Goal: Information Seeking & Learning: Get advice/opinions

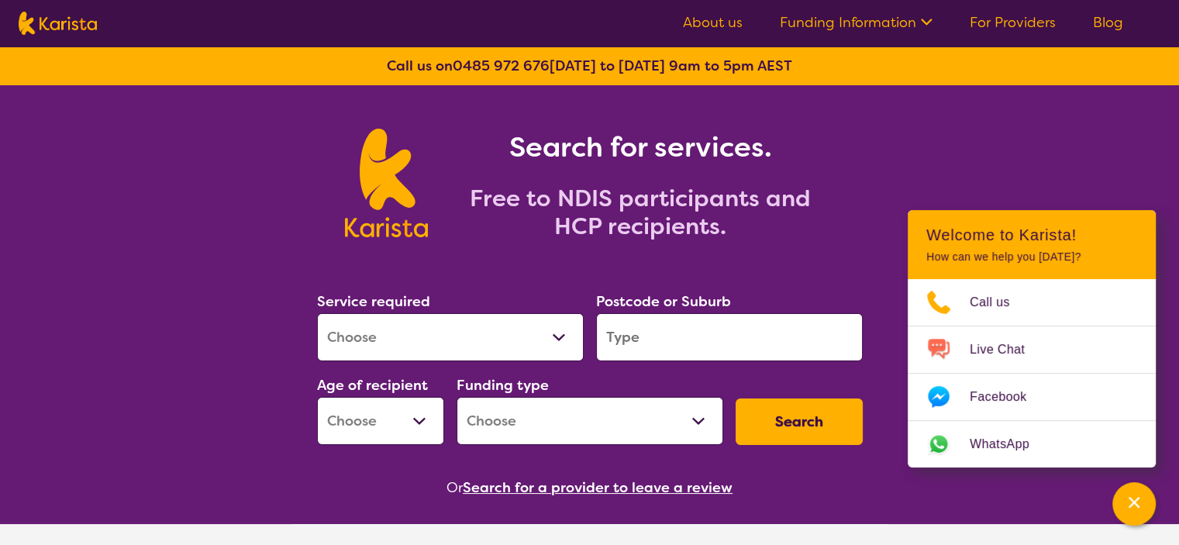
click at [545, 328] on select "Allied Health Assistant Assessment ([MEDICAL_DATA] or [MEDICAL_DATA]) Behaviour…" at bounding box center [450, 337] width 267 height 48
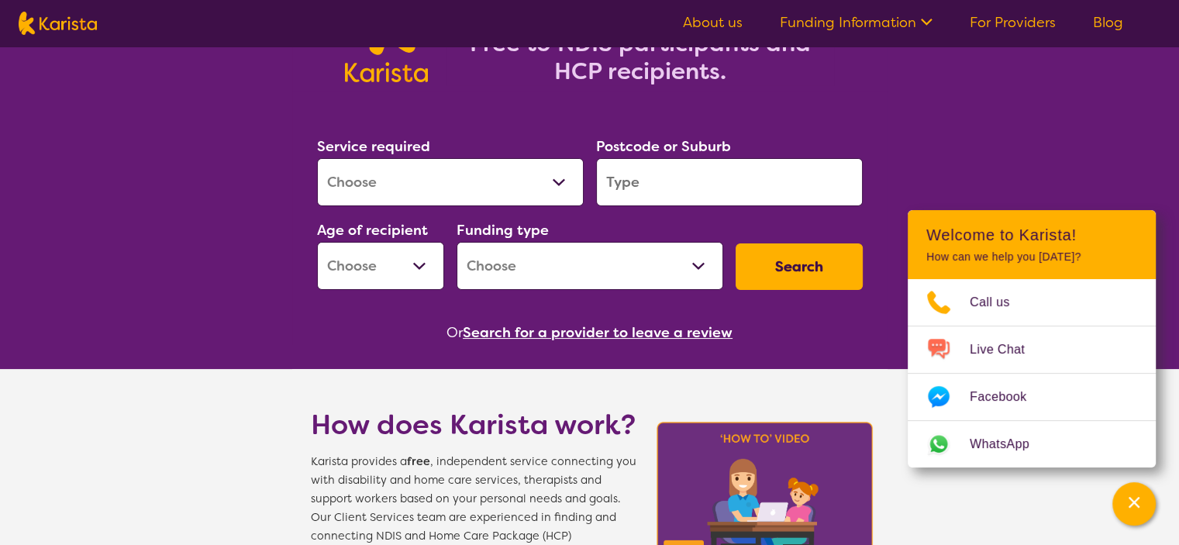
scroll to position [233, 0]
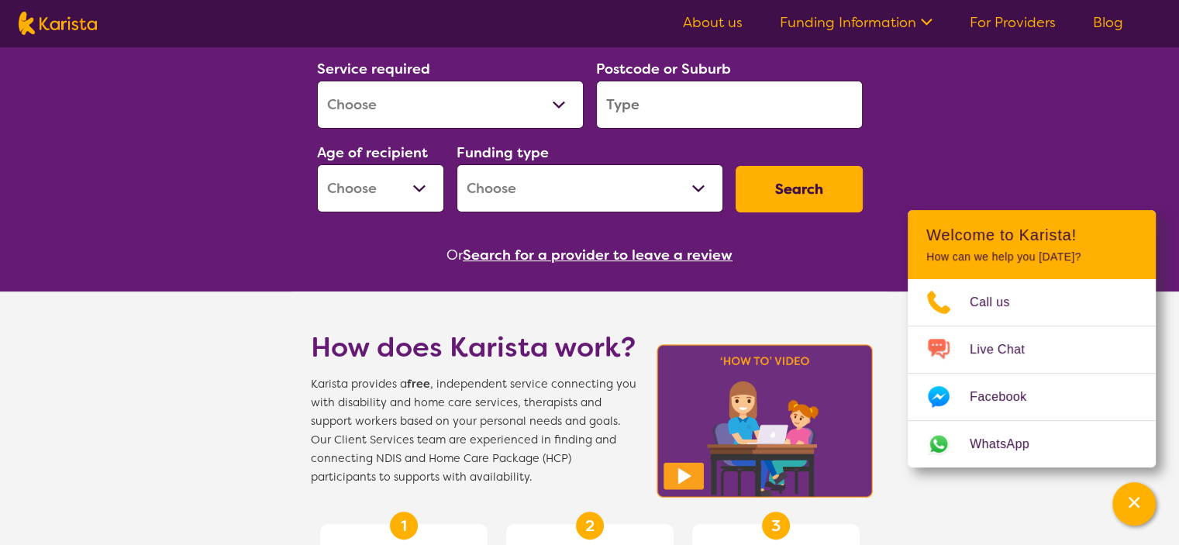
click at [603, 252] on button "Search for a provider to leave a review" at bounding box center [598, 254] width 270 height 23
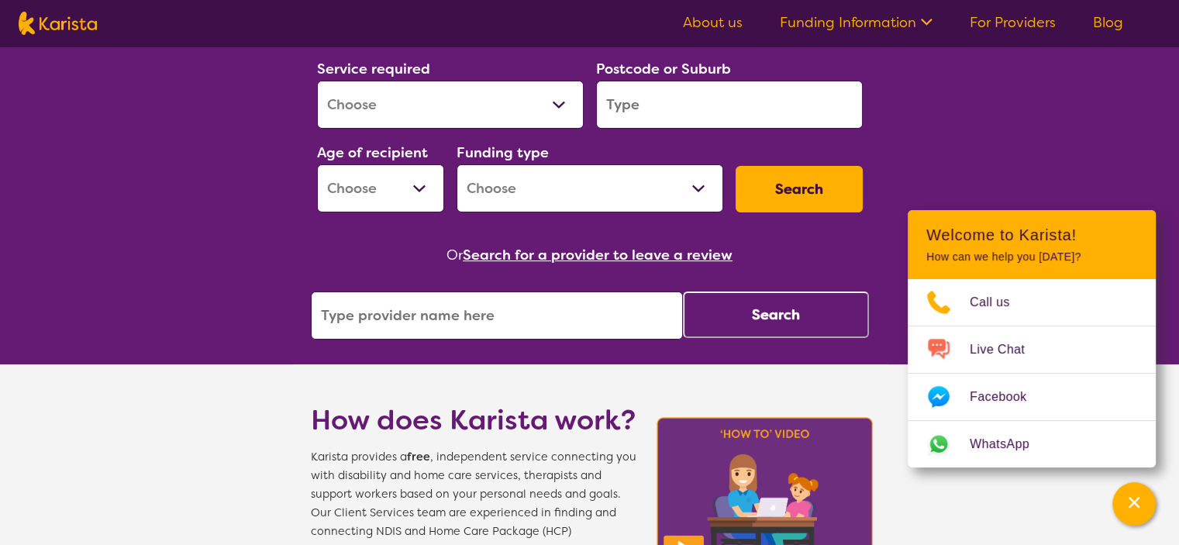
click at [465, 305] on input "search" at bounding box center [497, 315] width 372 height 48
click at [591, 253] on button "Search for a provider to leave a review" at bounding box center [598, 254] width 270 height 23
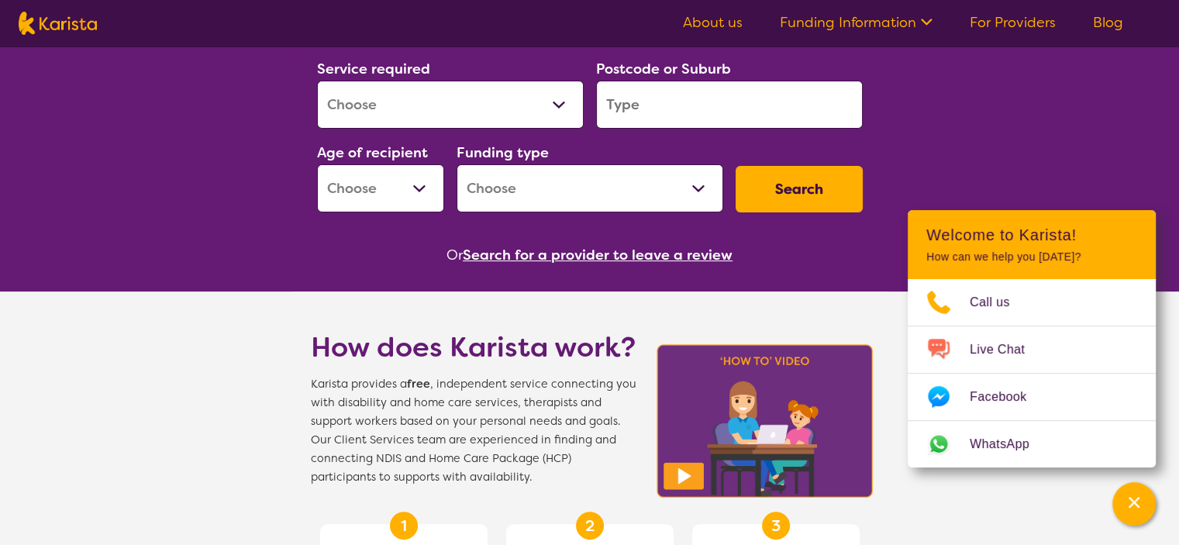
click at [591, 253] on button "Search for a provider to leave a review" at bounding box center [598, 254] width 270 height 23
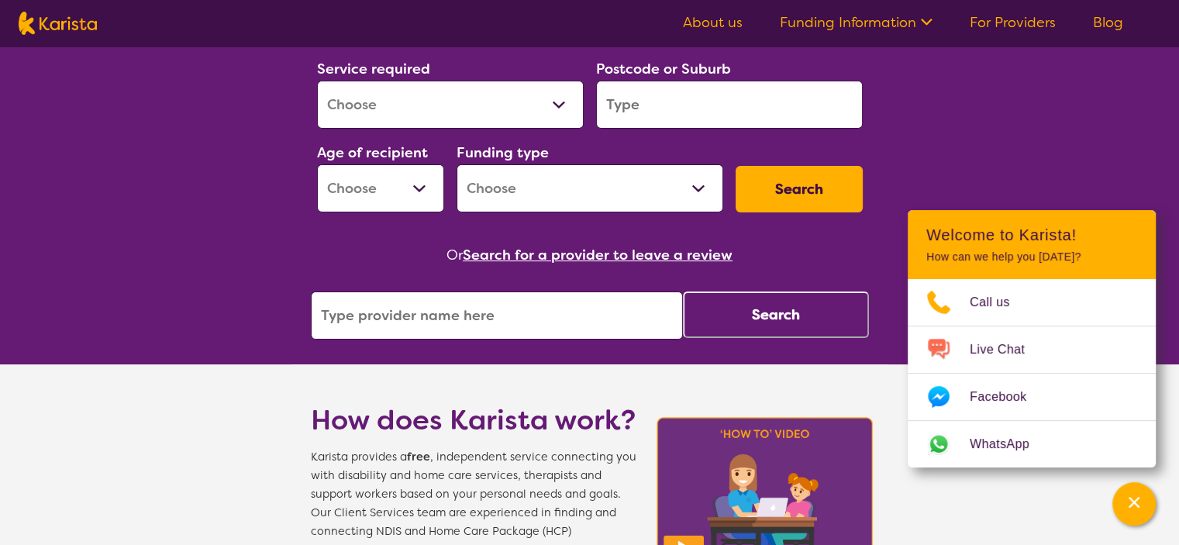
click at [669, 105] on input "search" at bounding box center [729, 105] width 267 height 48
type input "5114"
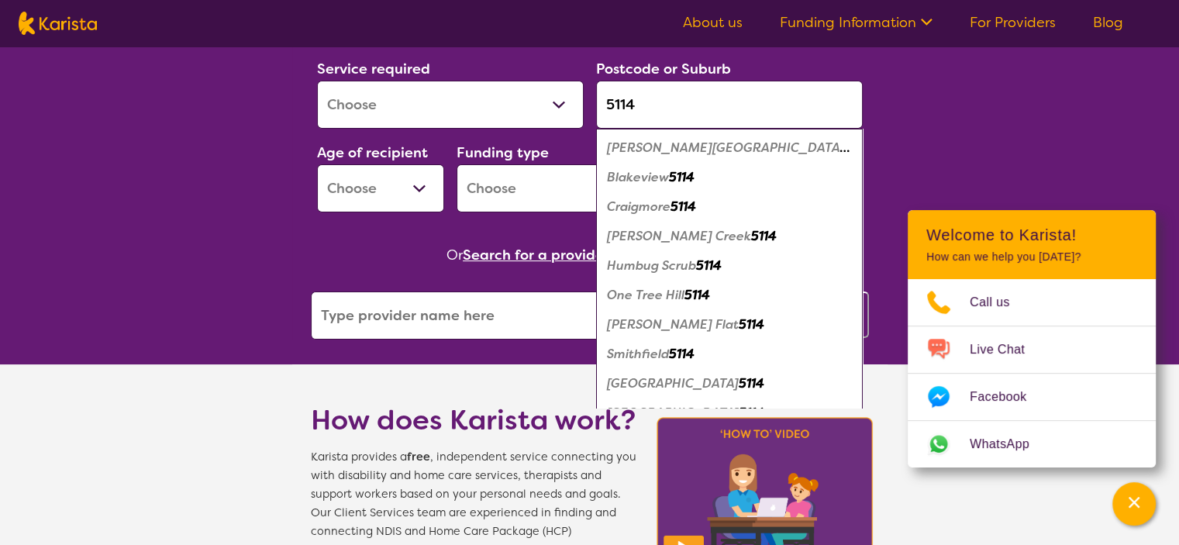
click at [471, 89] on select "Allied Health Assistant Assessment ([MEDICAL_DATA] or [MEDICAL_DATA]) Behaviour…" at bounding box center [450, 105] width 267 height 48
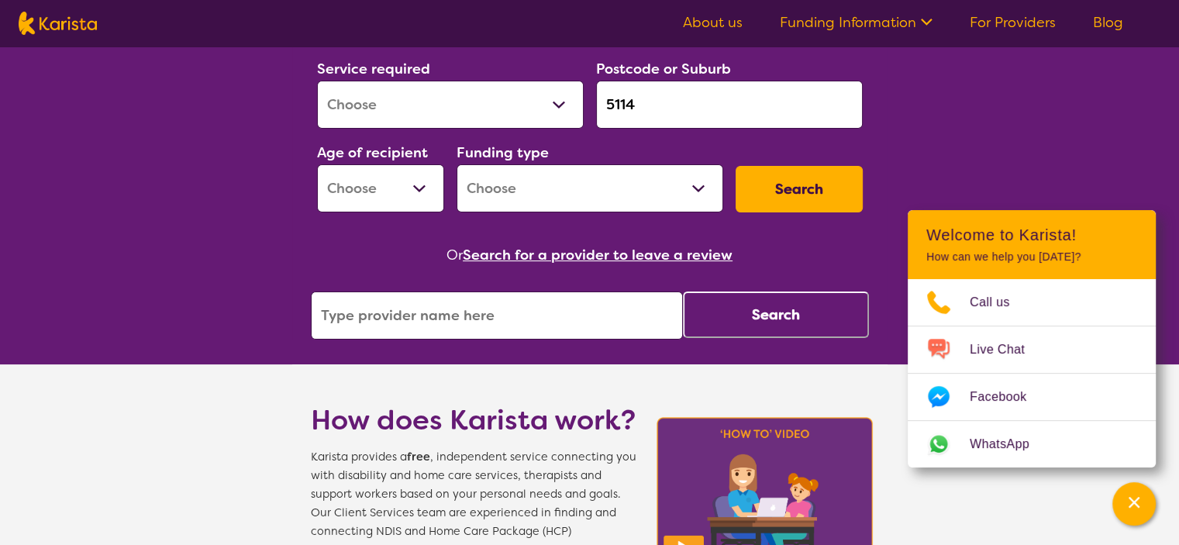
select select "Behaviour support"
click at [317, 81] on select "Allied Health Assistant Assessment ([MEDICAL_DATA] or [MEDICAL_DATA]) Behaviour…" at bounding box center [450, 105] width 267 height 48
select select "NDIS"
click at [807, 195] on button "Search" at bounding box center [799, 189] width 127 height 47
click at [389, 181] on select "Early Childhood - 0 to 9 Child - 10 to 11 Adolescent - 12 to 17 Adult - 18 to 6…" at bounding box center [380, 188] width 127 height 48
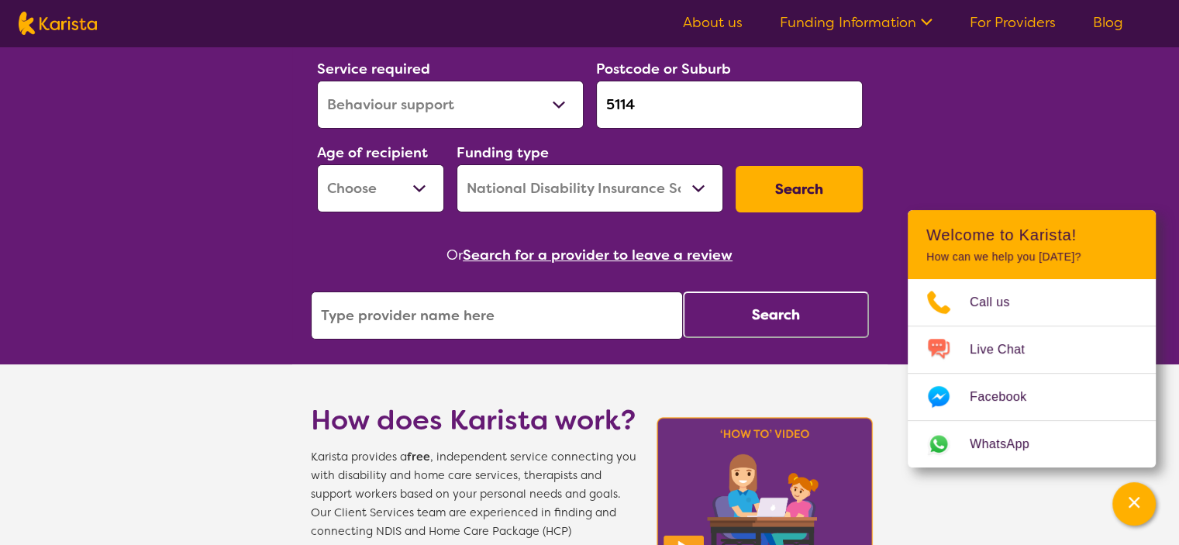
select select "AS"
click at [317, 164] on select "Early Childhood - 0 to 9 Child - 10 to 11 Adolescent - 12 to 17 Adult - 18 to 6…" at bounding box center [380, 188] width 127 height 48
click at [788, 196] on button "Search" at bounding box center [799, 189] width 127 height 47
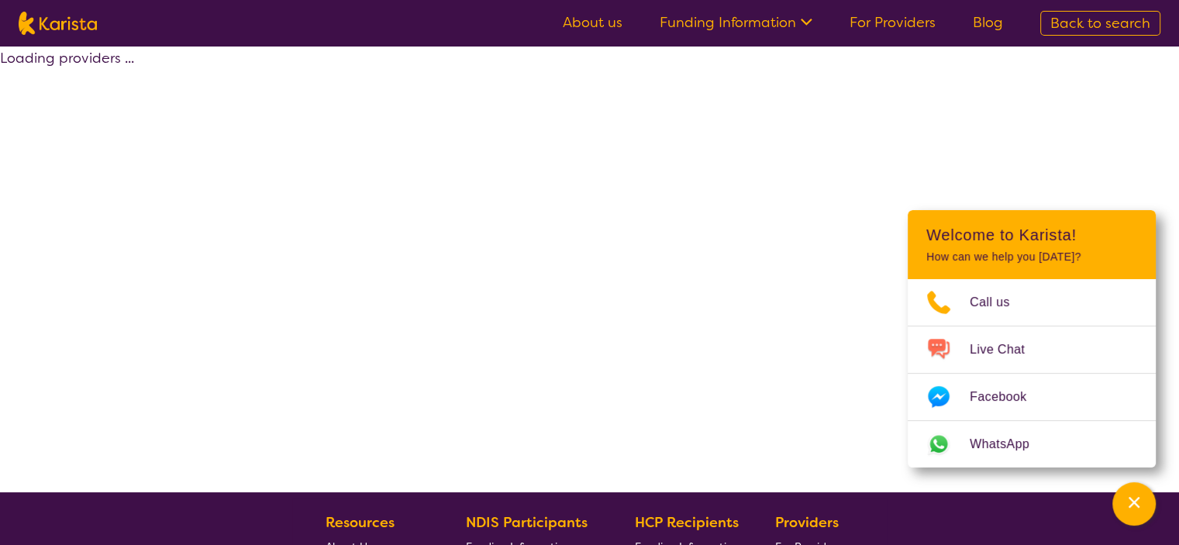
select select "by_score"
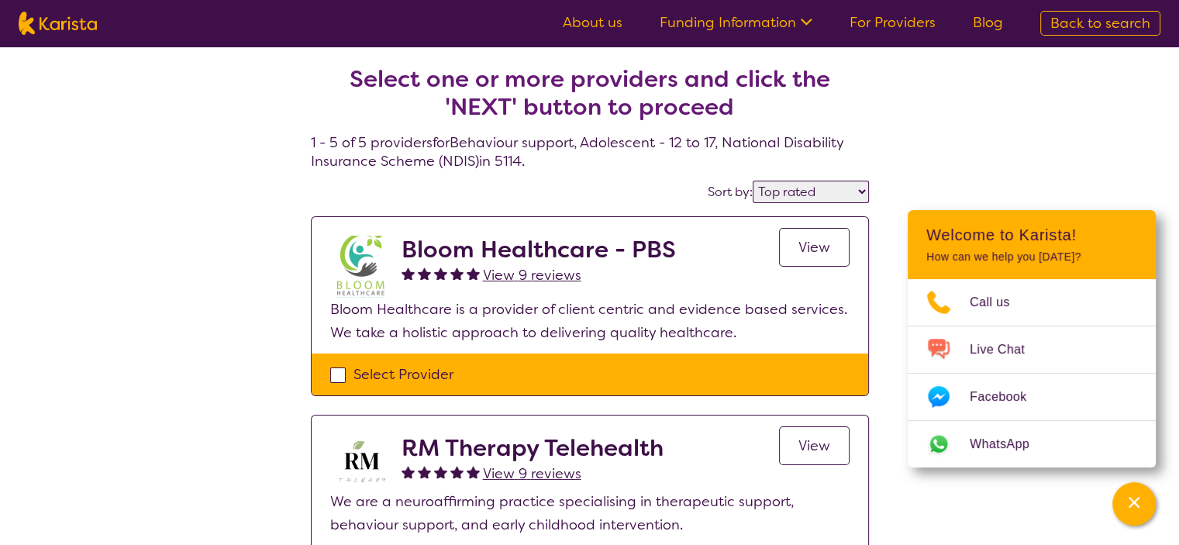
select select "Behaviour support"
select select "AS"
select select "NDIS"
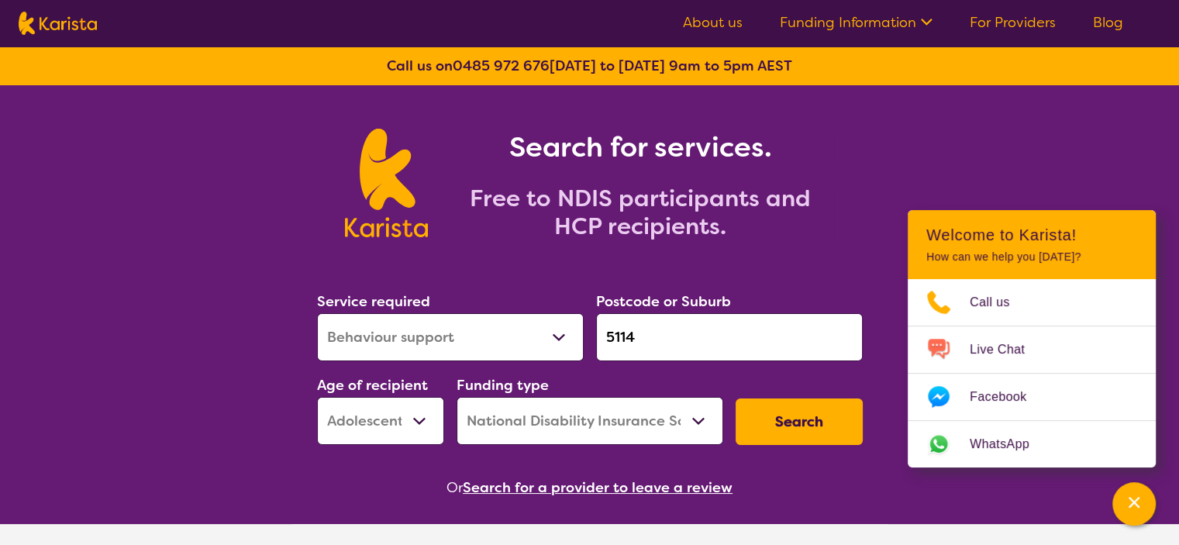
scroll to position [233, 0]
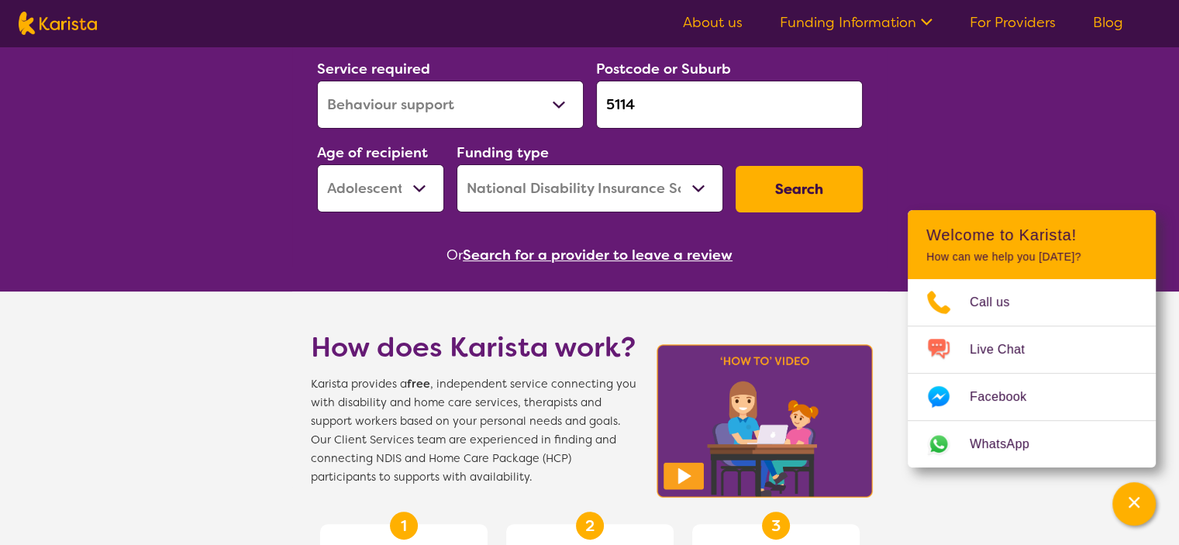
click at [487, 114] on select "Allied Health Assistant Assessment ([MEDICAL_DATA] or [MEDICAL_DATA]) Behaviour…" at bounding box center [450, 105] width 267 height 48
select select "NDIS Support Coordination"
click at [317, 81] on select "Allied Health Assistant Assessment ([MEDICAL_DATA] or [MEDICAL_DATA]) Behaviour…" at bounding box center [450, 105] width 267 height 48
click at [431, 182] on select "Early Childhood - 0 to 9 Child - 10 to 11 Adolescent - 12 to 17 Adult - 18 to 6…" at bounding box center [380, 188] width 127 height 48
click at [317, 164] on select "Early Childhood - 0 to 9 Child - 10 to 11 Adolescent - 12 to 17 Adult - 18 to 6…" at bounding box center [380, 188] width 127 height 48
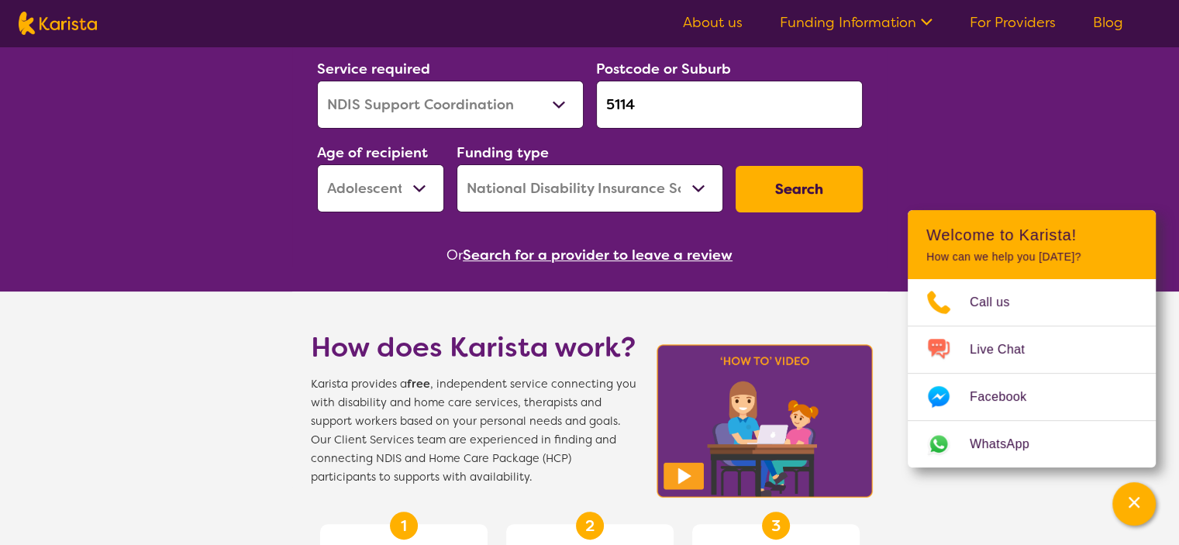
click at [606, 195] on select "Home Care Package (HCP) National Disability Insurance Scheme (NDIS) I don't know" at bounding box center [590, 188] width 267 height 48
click at [457, 164] on select "Home Care Package (HCP) National Disability Insurance Scheme (NDIS) I don't know" at bounding box center [590, 188] width 267 height 48
click at [784, 189] on button "Search" at bounding box center [799, 189] width 127 height 47
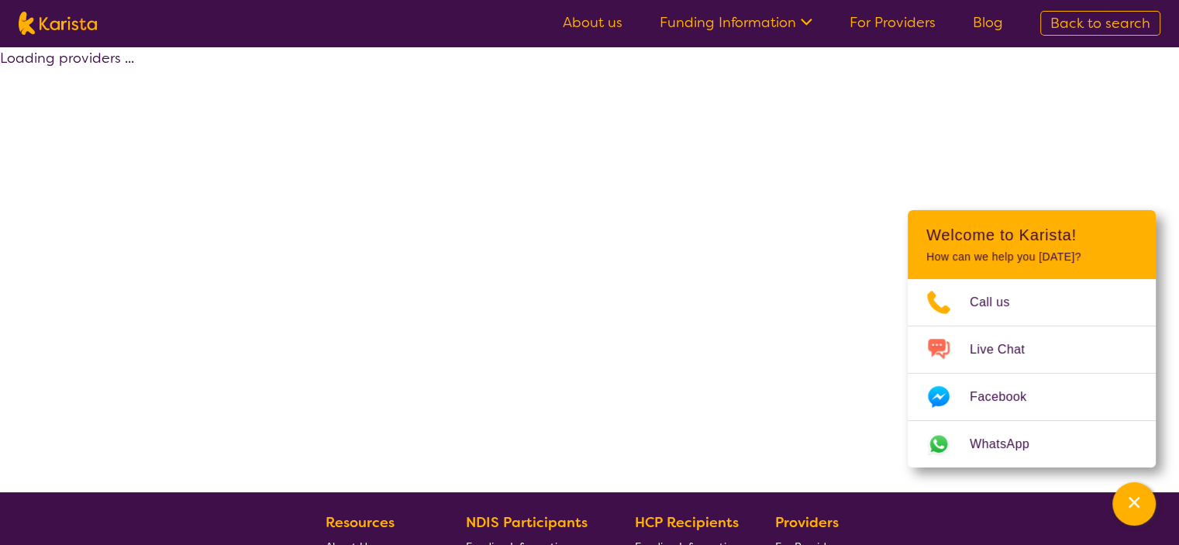
select select "by_score"
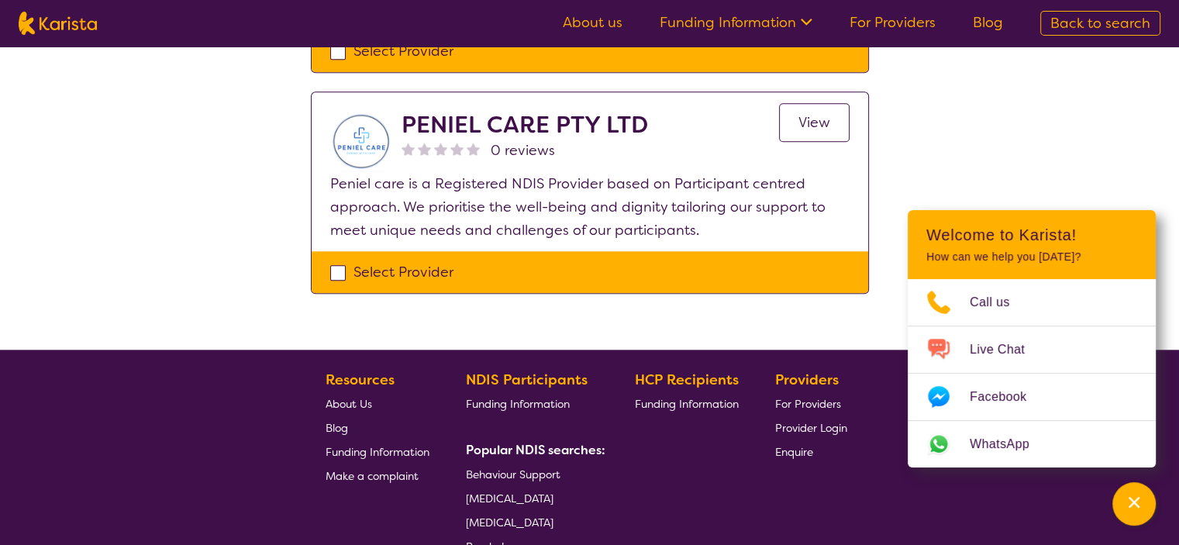
scroll to position [1534, 0]
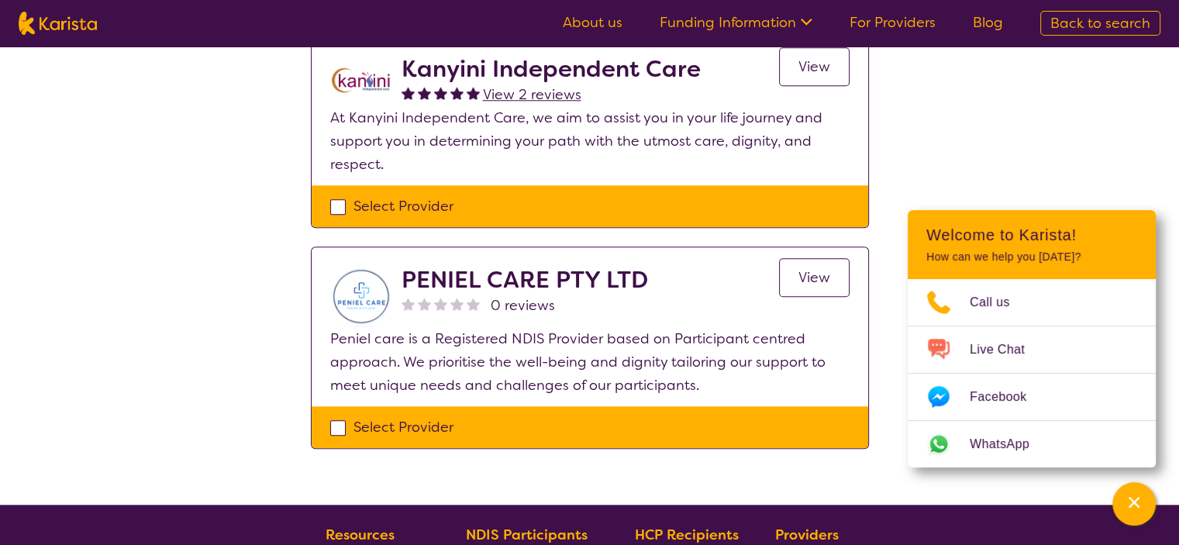
click at [338, 415] on div "Select Provider" at bounding box center [589, 426] width 519 height 23
checkbox input "true"
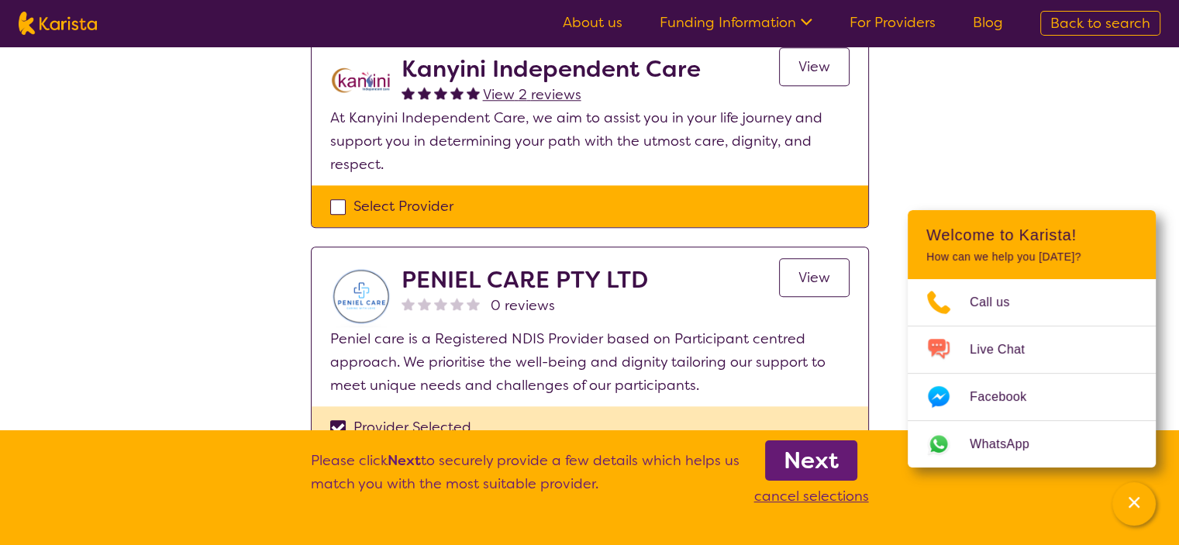
scroll to position [1457, 0]
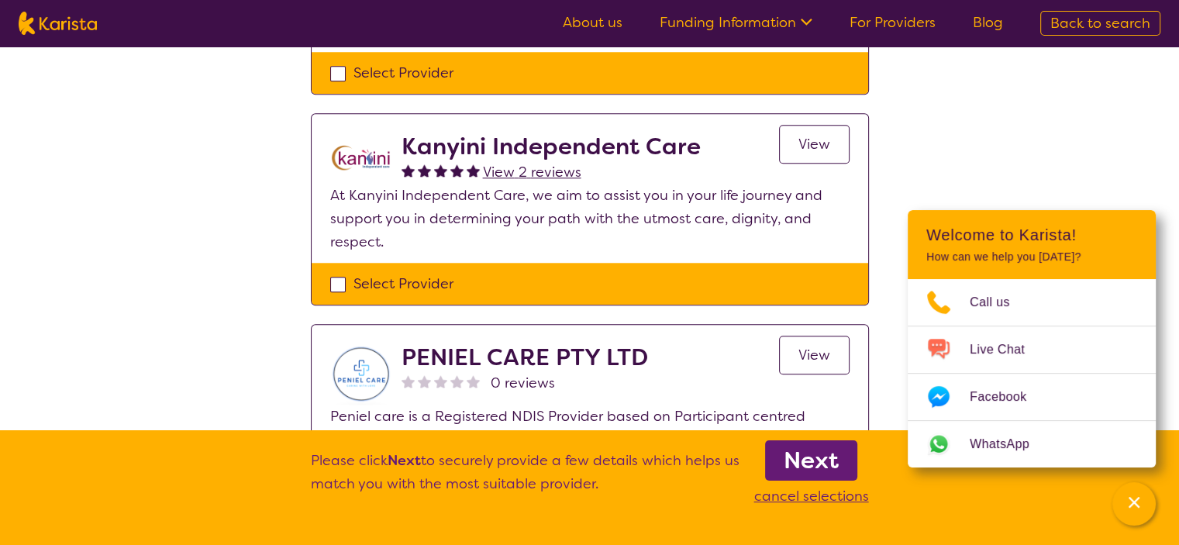
click at [332, 272] on div "Select Provider" at bounding box center [589, 283] width 519 height 23
checkbox input "true"
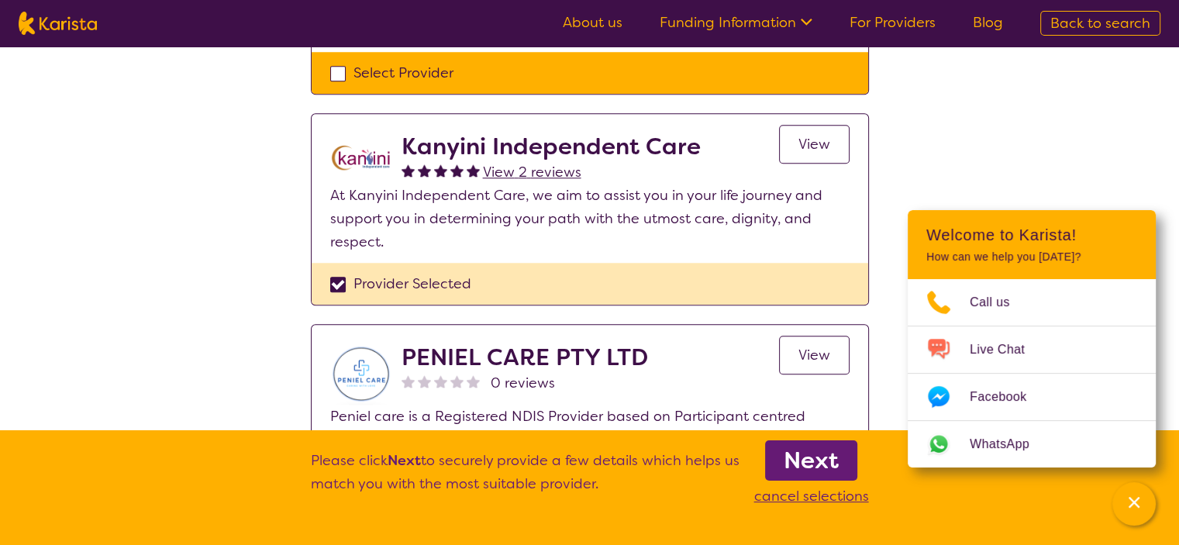
scroll to position [1224, 0]
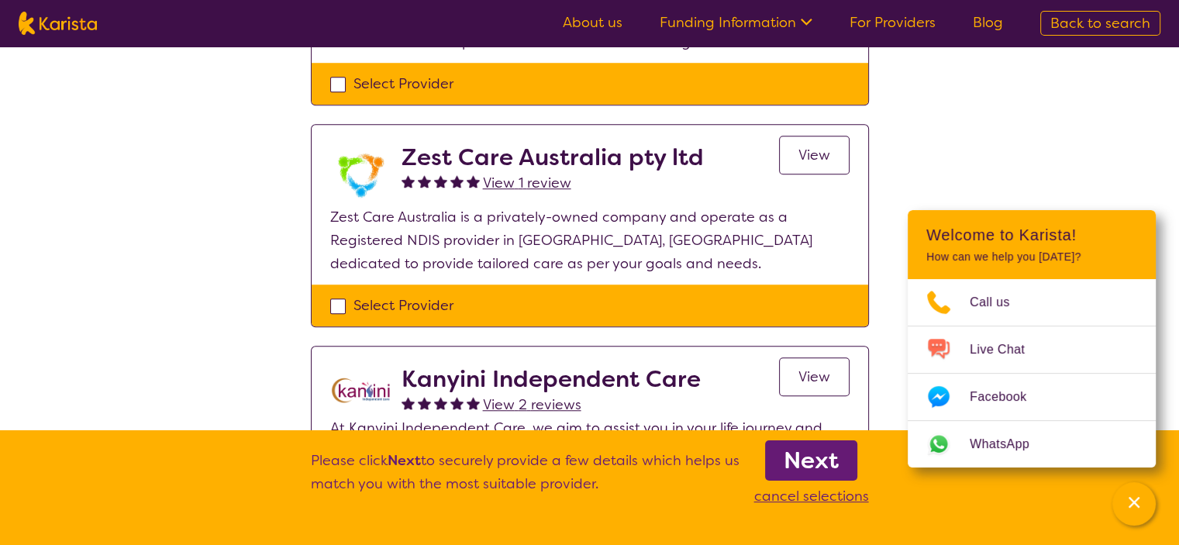
click at [337, 294] on div "Select Provider" at bounding box center [589, 305] width 519 height 23
checkbox input "true"
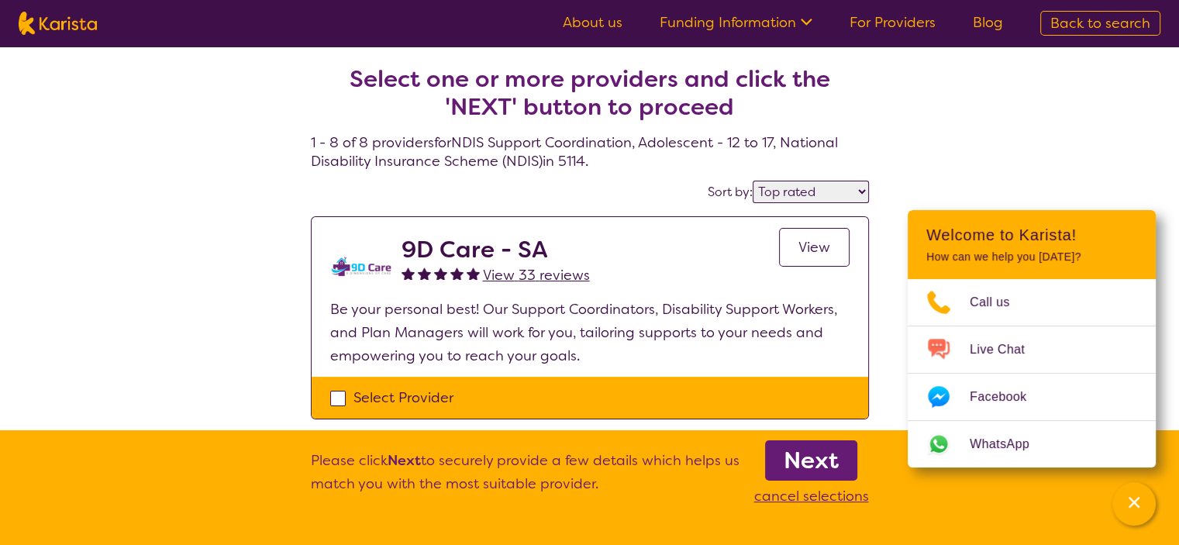
click at [818, 253] on span "View" at bounding box center [814, 247] width 32 height 19
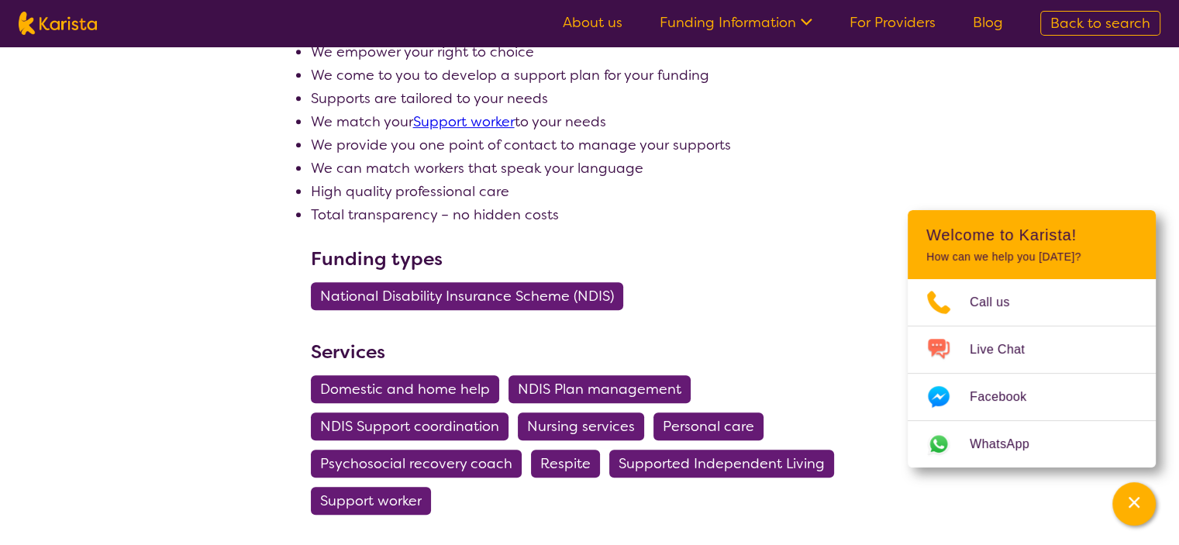
scroll to position [775, 0]
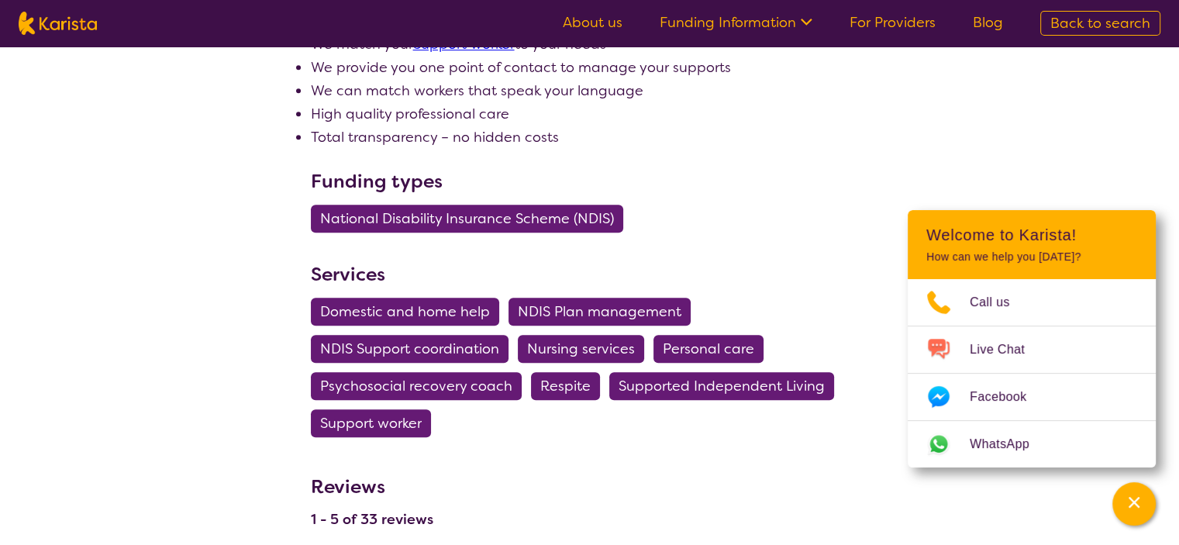
select select "by_score"
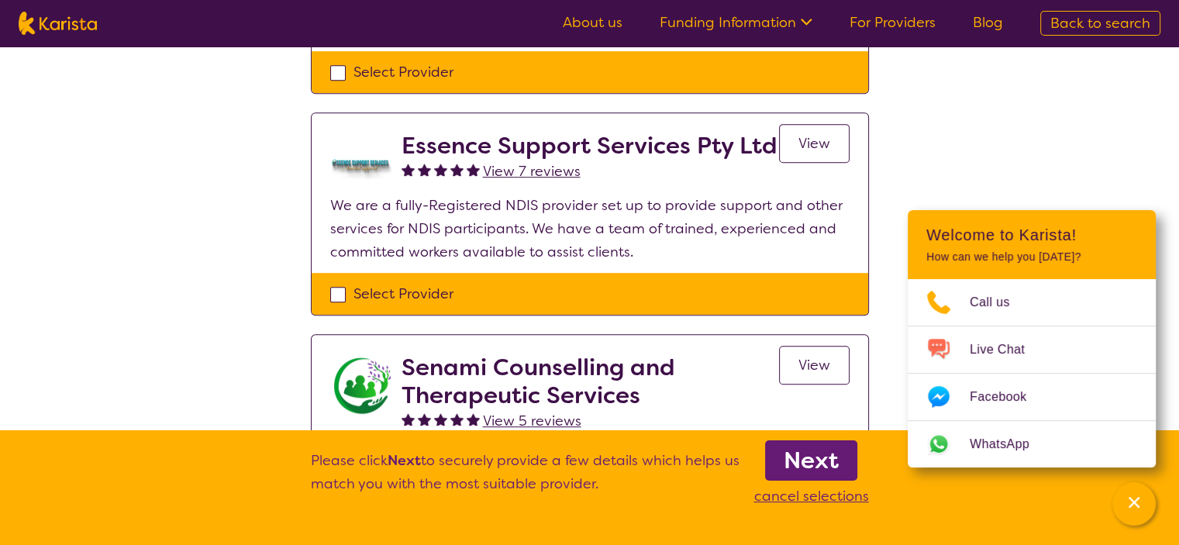
scroll to position [930, 0]
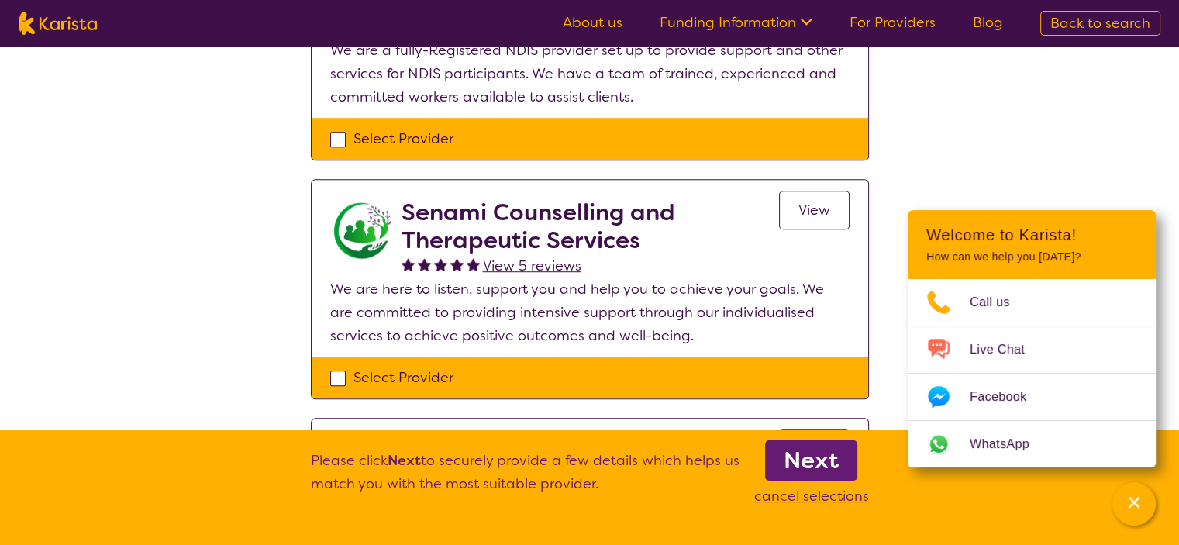
click at [795, 191] on link "View" at bounding box center [814, 210] width 71 height 39
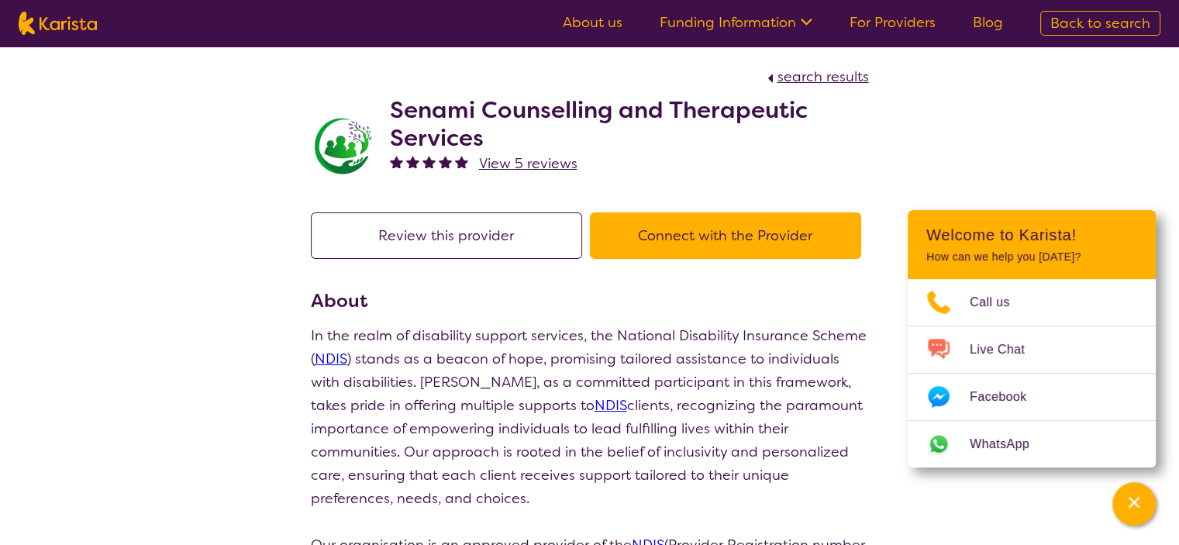
click at [702, 227] on button "Connect with the Provider" at bounding box center [725, 235] width 271 height 47
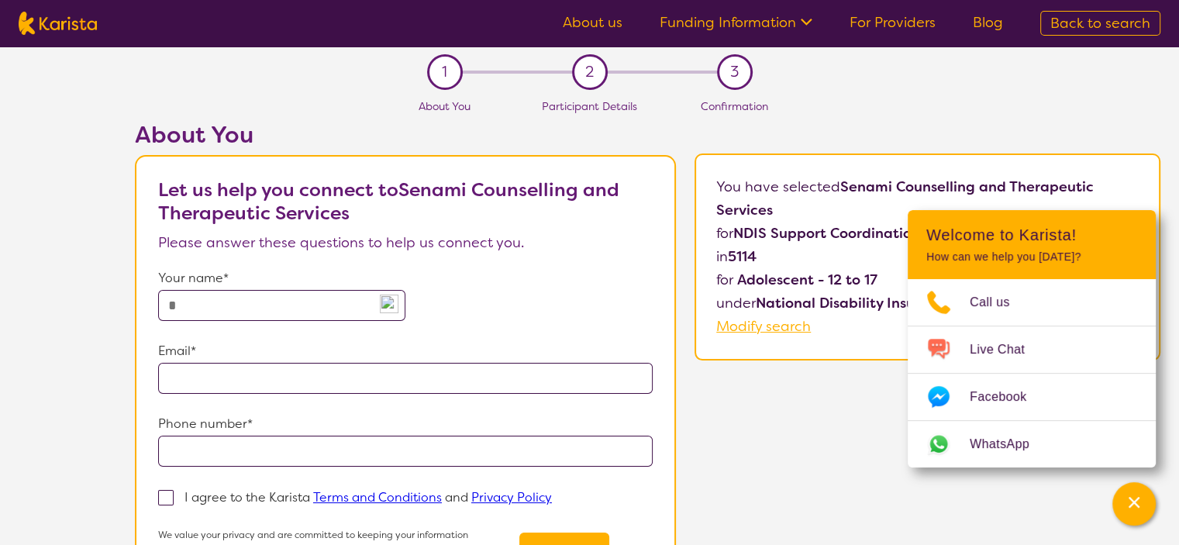
click at [239, 302] on input "text" at bounding box center [281, 305] width 247 height 31
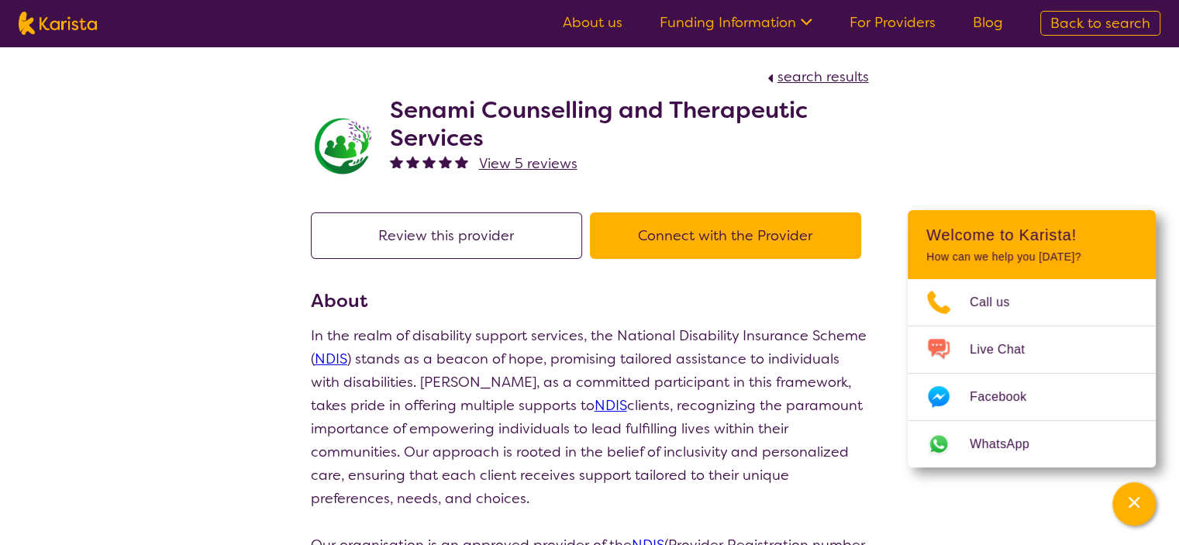
click at [72, 23] on img at bounding box center [58, 23] width 78 height 23
select select "NDIS Support Coordination"
select select "AS"
select select "NDIS"
